Goal: Task Accomplishment & Management: Manage account settings

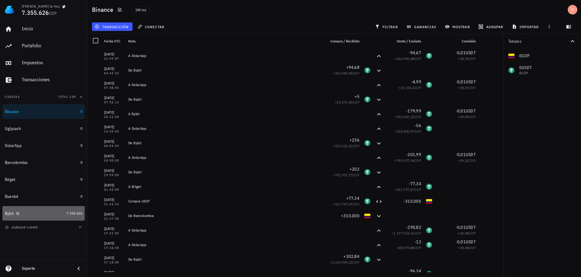
click at [73, 214] on span "7.355.626" at bounding box center [75, 213] width 16 height 5
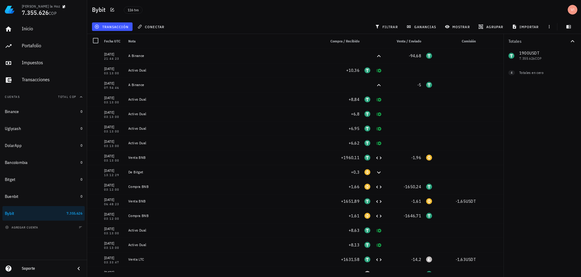
click at [105, 31] on div "transacción" at bounding box center [112, 26] width 43 height 11
click at [104, 28] on span "transacción" at bounding box center [112, 26] width 33 height 5
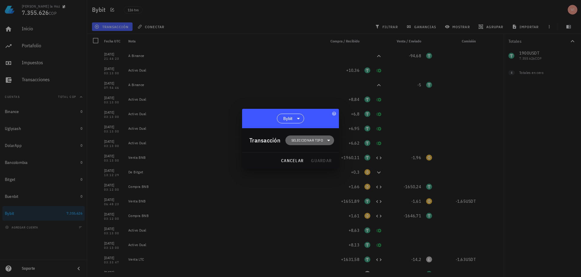
click at [308, 140] on span "Seleccionar tipo" at bounding box center [307, 140] width 32 height 6
click at [314, 194] on div "Transferencia" at bounding box center [313, 191] width 56 height 12
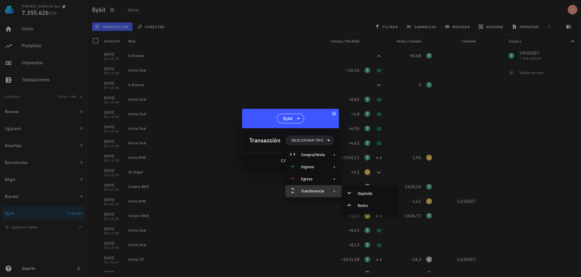
click at [325, 190] on div "Transferencia" at bounding box center [313, 191] width 56 height 12
click at [332, 190] on icon at bounding box center [334, 190] width 5 height 5
click at [322, 149] on div "Compra/Venta" at bounding box center [313, 155] width 56 height 12
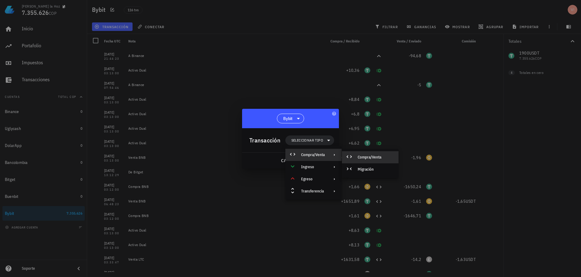
click at [376, 155] on div "Compra/Venta" at bounding box center [376, 157] width 36 height 5
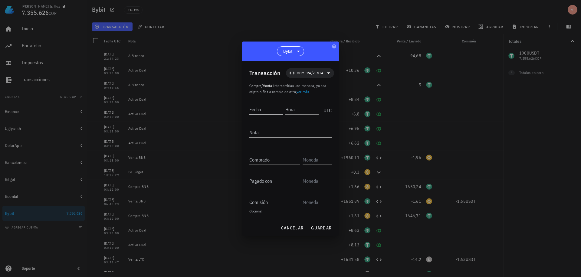
click at [261, 106] on input "Fecha" at bounding box center [266, 109] width 34 height 10
type input "[DATE]"
type input "03:13:00"
type textarea "Compra BNB"
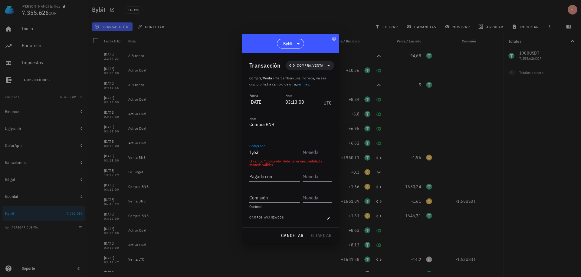
type input "1,63"
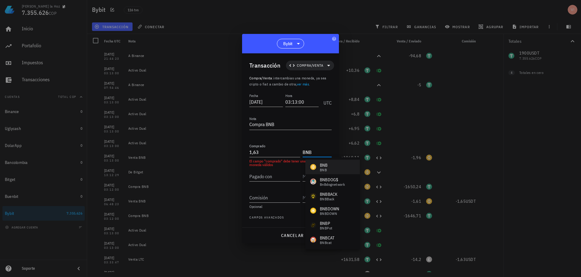
click at [335, 165] on div "BNB BNB" at bounding box center [332, 166] width 54 height 15
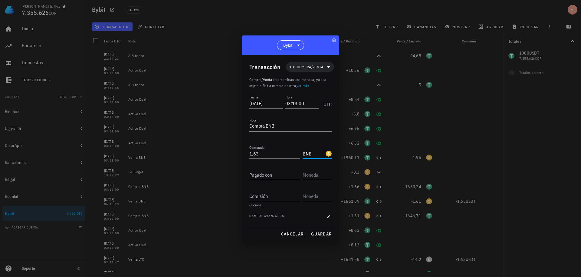
type input "BNB"
click at [287, 173] on input "Pagado con" at bounding box center [274, 175] width 51 height 10
type input "1.900"
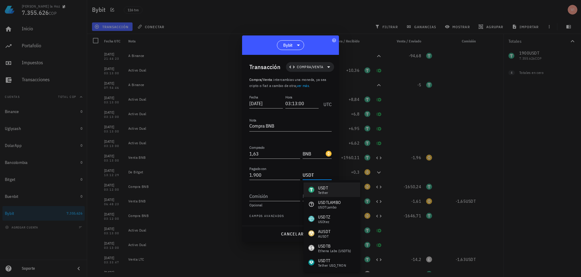
click at [332, 190] on div "USDT Tether" at bounding box center [331, 189] width 57 height 15
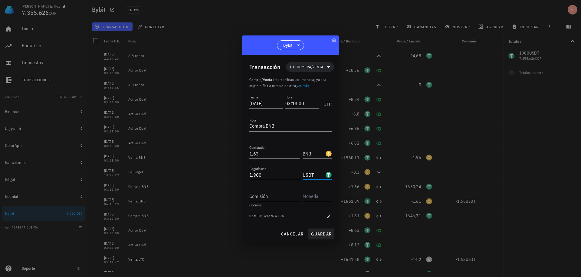
type input "USDT"
click at [321, 231] on span "guardar" at bounding box center [321, 233] width 21 height 5
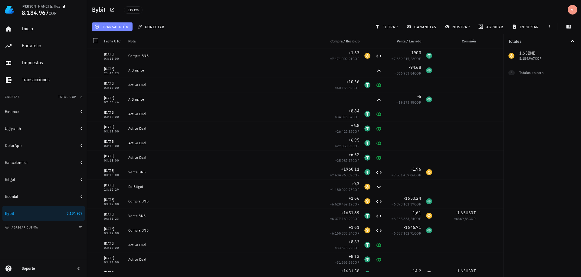
click at [111, 24] on span "transacción" at bounding box center [112, 26] width 33 height 5
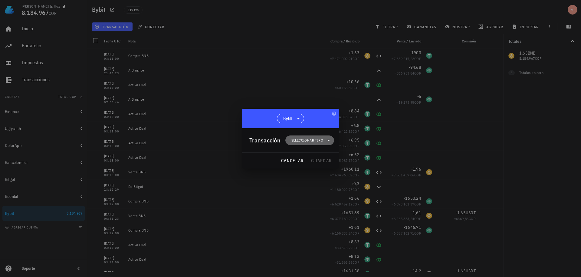
click at [319, 139] on span "Seleccionar tipo" at bounding box center [307, 140] width 32 height 6
click at [315, 189] on div "Transferencia" at bounding box center [313, 190] width 24 height 5
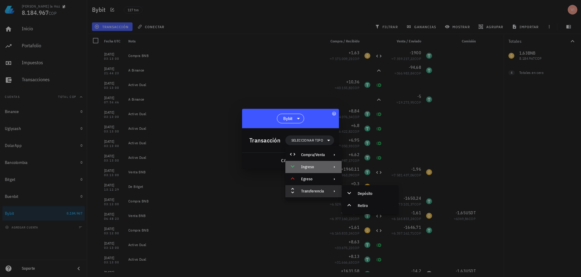
click at [316, 166] on div "Ingreso" at bounding box center [313, 166] width 24 height 5
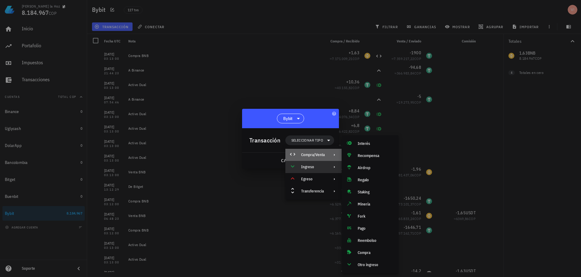
click at [309, 156] on div "Compra/Venta" at bounding box center [313, 154] width 24 height 5
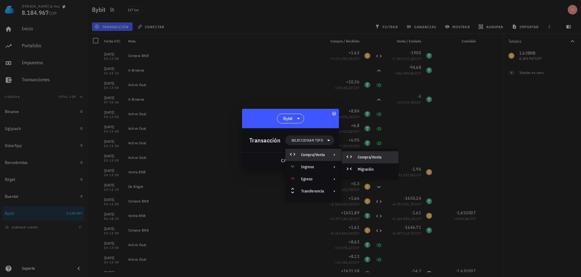
click at [373, 153] on div "Compra/Venta" at bounding box center [370, 157] width 57 height 12
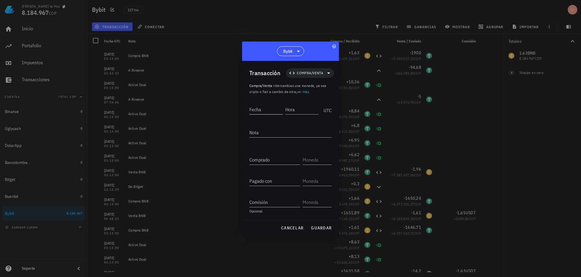
click at [265, 110] on input "Fecha" at bounding box center [266, 109] width 34 height 10
type input "[DATE]"
type input "11:04:38"
type textarea "Venta BNB"
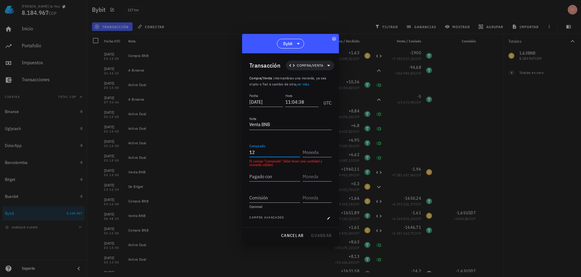
type input "1"
type input "2.130,24"
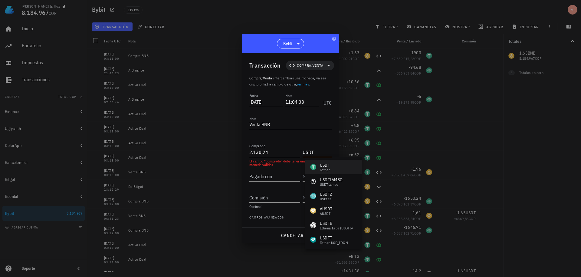
click at [317, 170] on div "USDT Tether" at bounding box center [320, 167] width 20 height 10
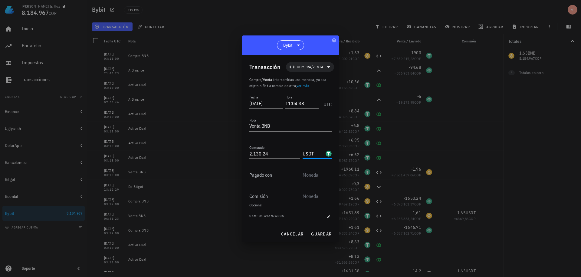
type input "USDT"
click at [272, 178] on input "Pagado con" at bounding box center [274, 175] width 51 height 10
type input "1,63"
type input "BNB"
type input "2,13"
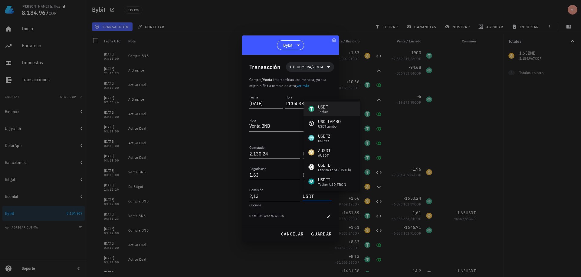
click at [319, 107] on div "USDT" at bounding box center [323, 107] width 10 height 6
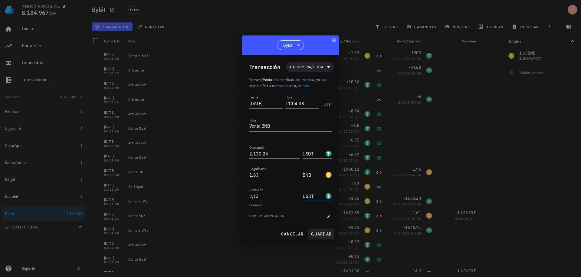
type input "USDT"
click at [321, 231] on span "guardar" at bounding box center [321, 233] width 21 height 5
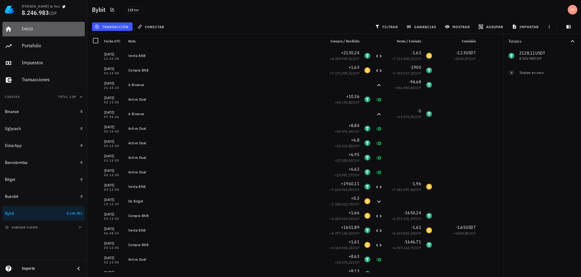
click at [38, 32] on div "Inicio" at bounding box center [52, 29] width 61 height 14
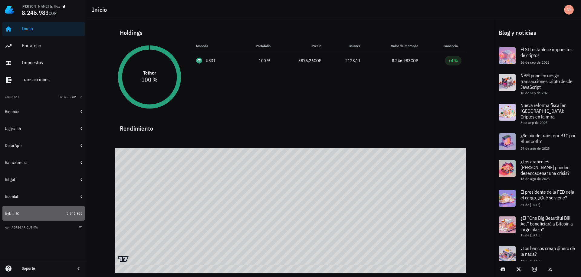
click at [65, 212] on link "Bybit 8.246.983" at bounding box center [43, 213] width 82 height 15
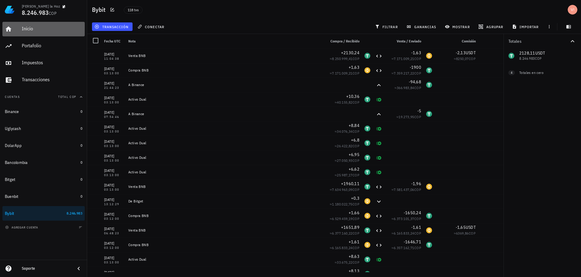
click at [34, 26] on div "Inicio" at bounding box center [52, 29] width 61 height 6
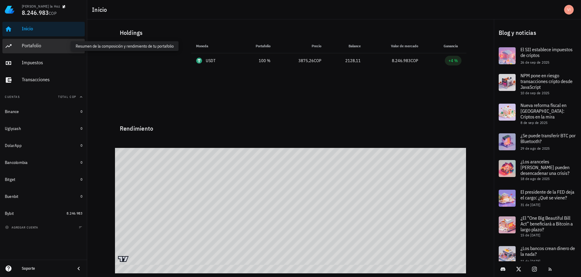
click at [33, 46] on div "Portafolio" at bounding box center [52, 46] width 61 height 6
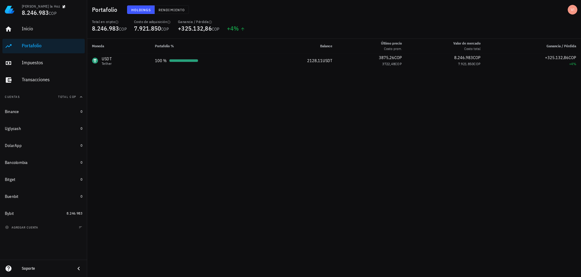
click at [32, 37] on div "Inicio Portafolio Impuestos Transacciones" at bounding box center [43, 54] width 82 height 70
click at [169, 8] on span "Rendimiento" at bounding box center [171, 10] width 27 height 5
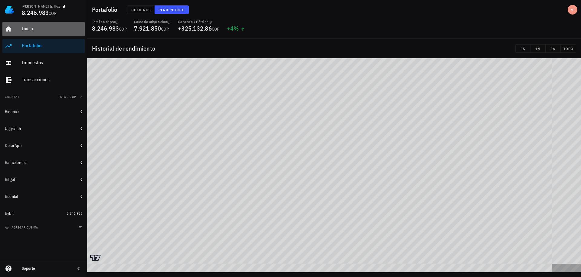
click at [21, 26] on link "Inicio" at bounding box center [43, 29] width 82 height 15
